Goal: Information Seeking & Learning: Learn about a topic

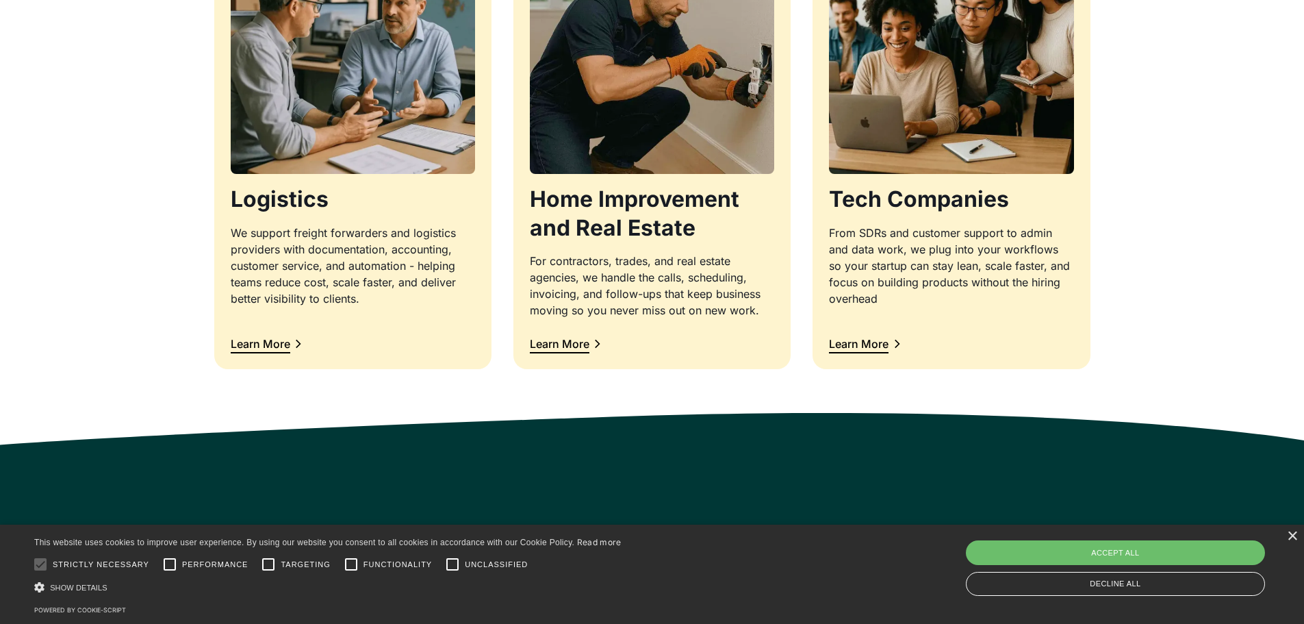
scroll to position [1506, 0]
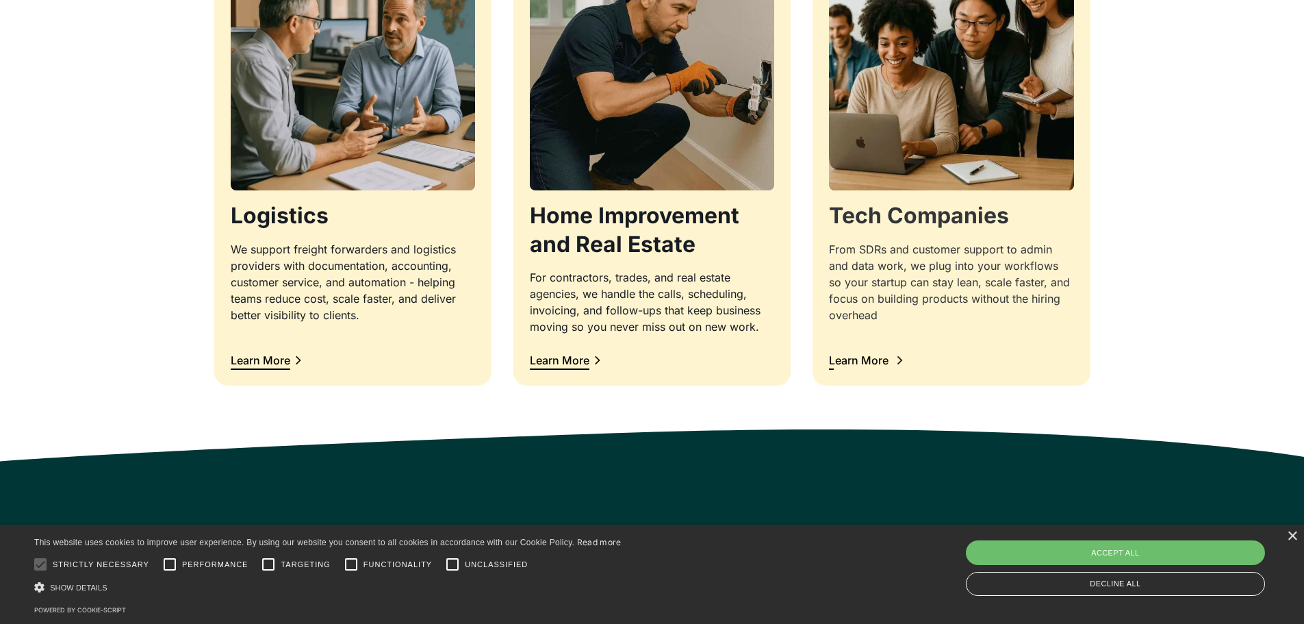
click at [906, 351] on div "Learn More" at bounding box center [951, 360] width 244 height 18
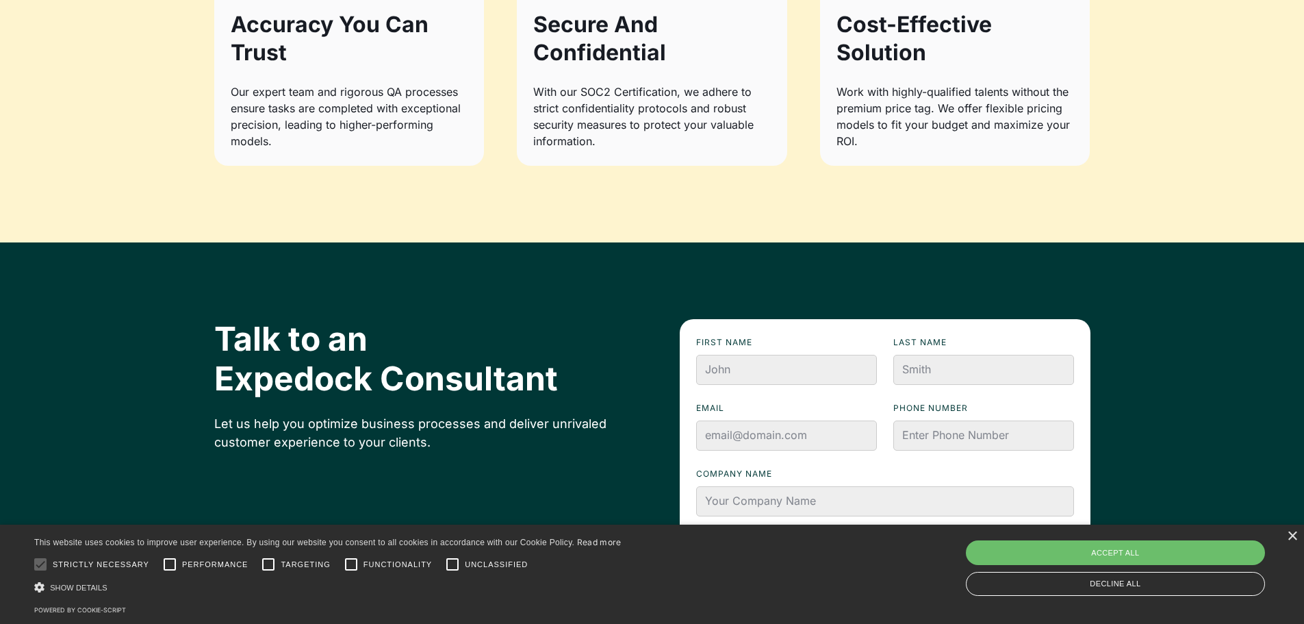
scroll to position [1643, 0]
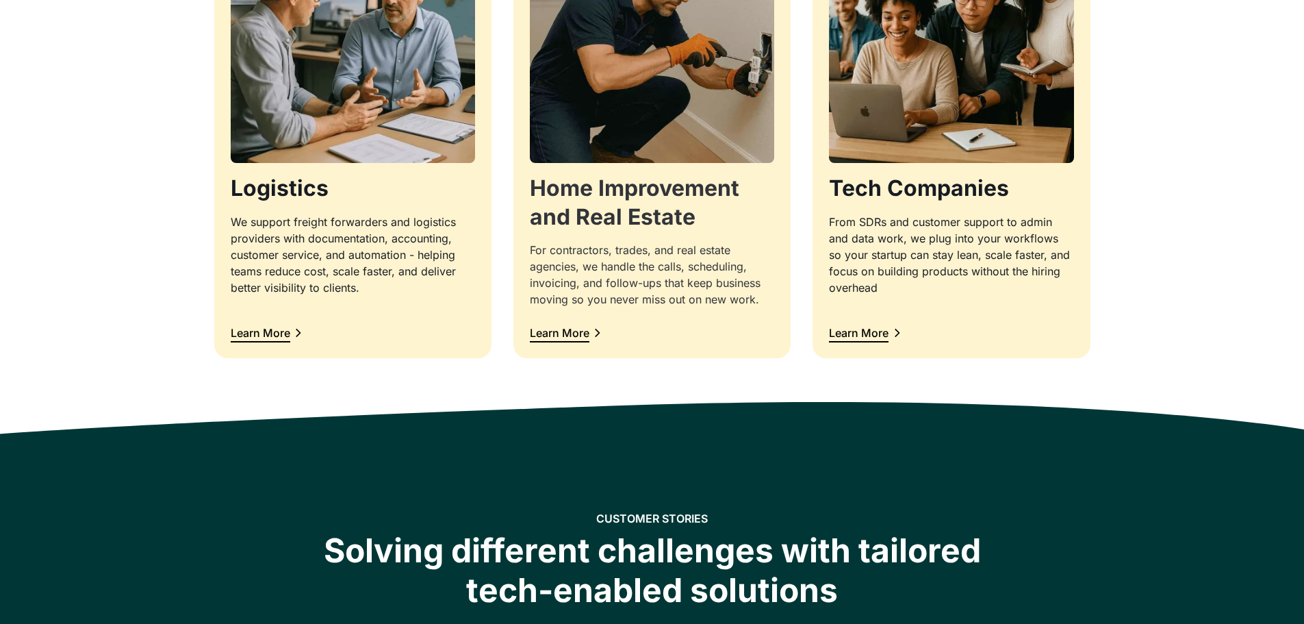
scroll to position [5305, 0]
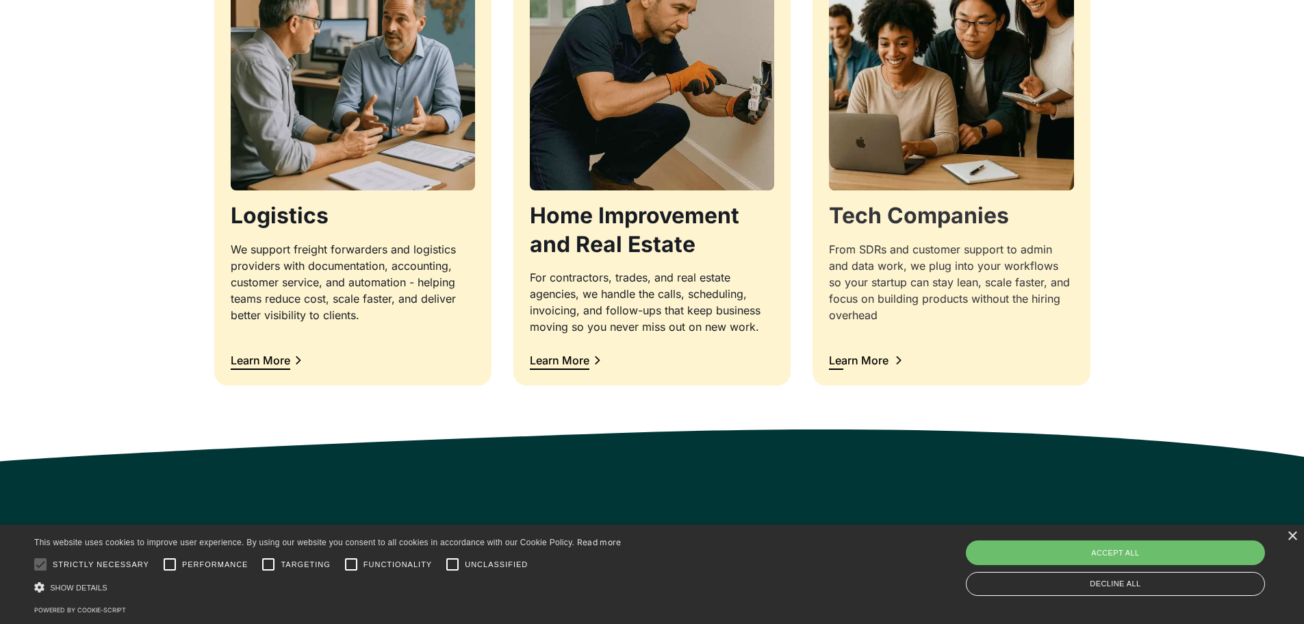
click at [860, 355] on div "Learn More" at bounding box center [859, 360] width 60 height 11
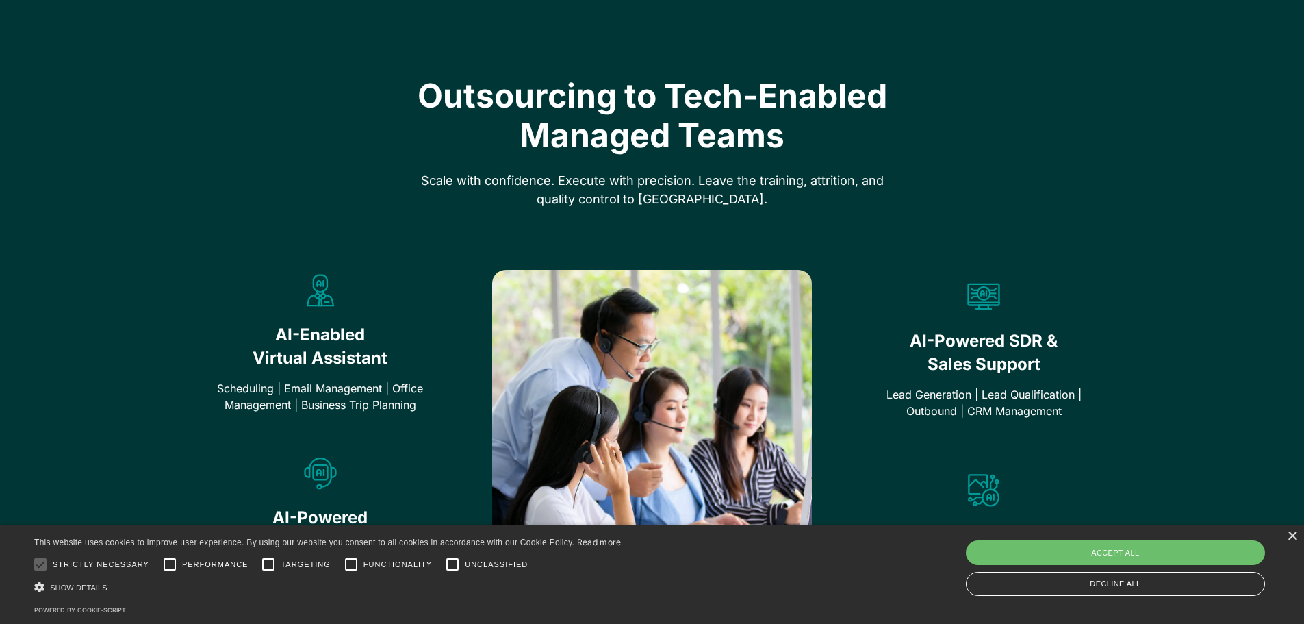
scroll to position [685, 0]
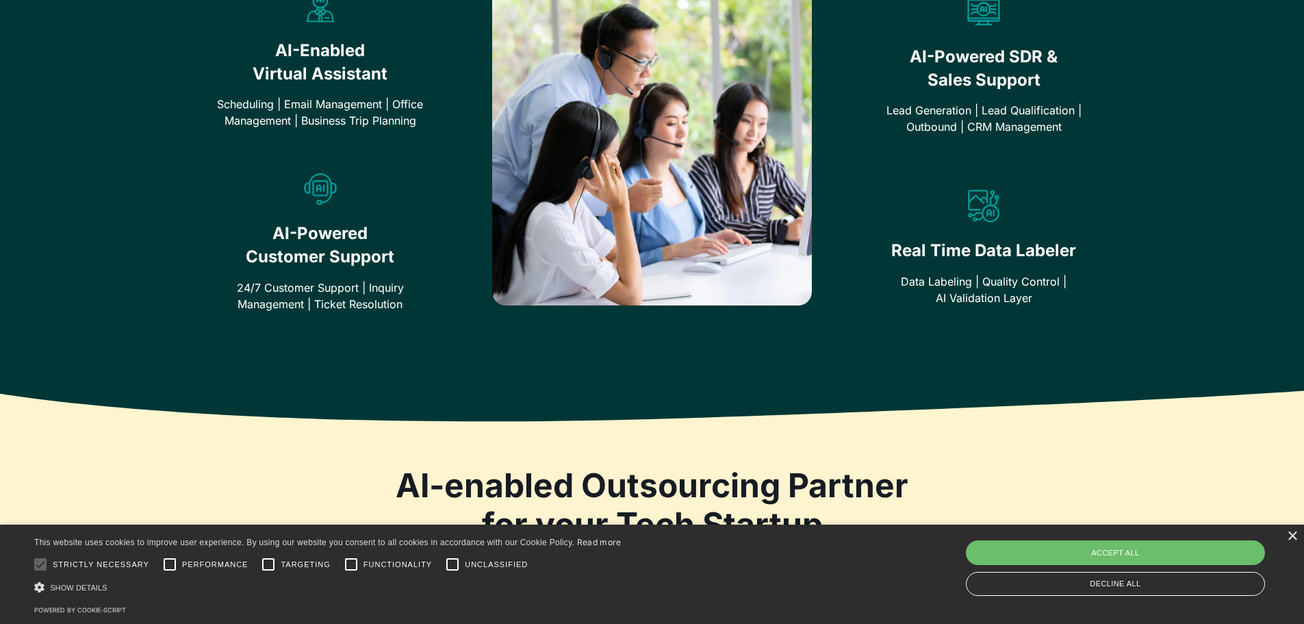
click at [971, 91] on div at bounding box center [984, 96] width 213 height 11
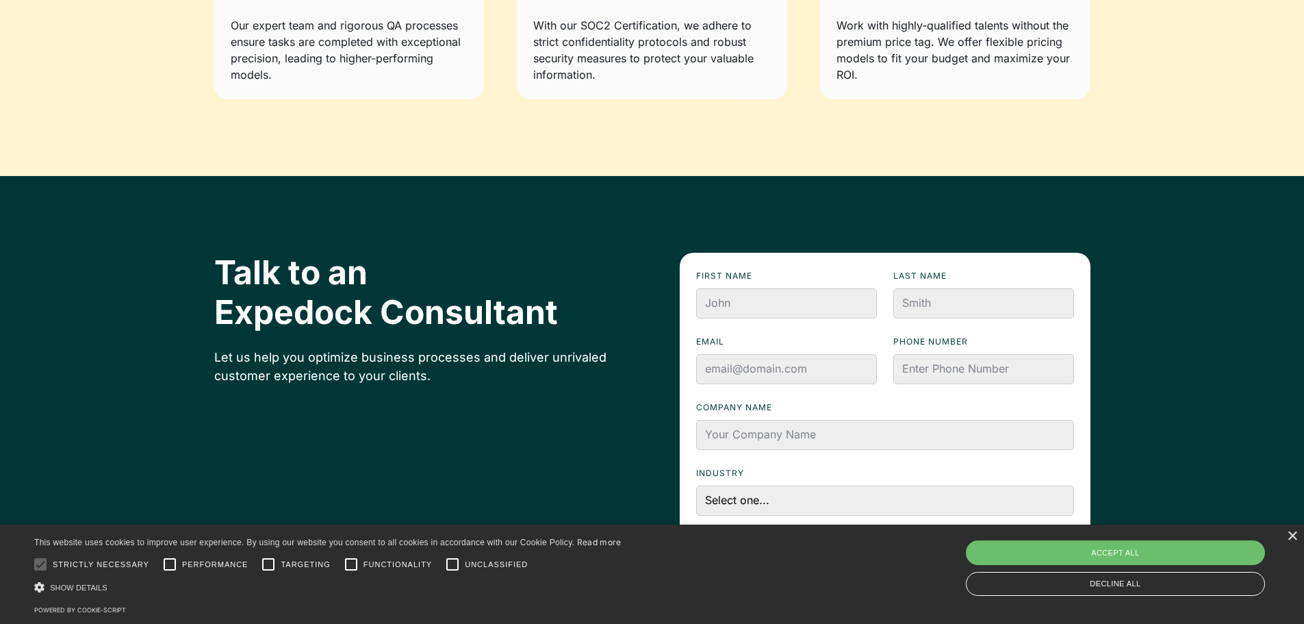
scroll to position [1670, 0]
